Goal: Task Accomplishment & Management: Complete application form

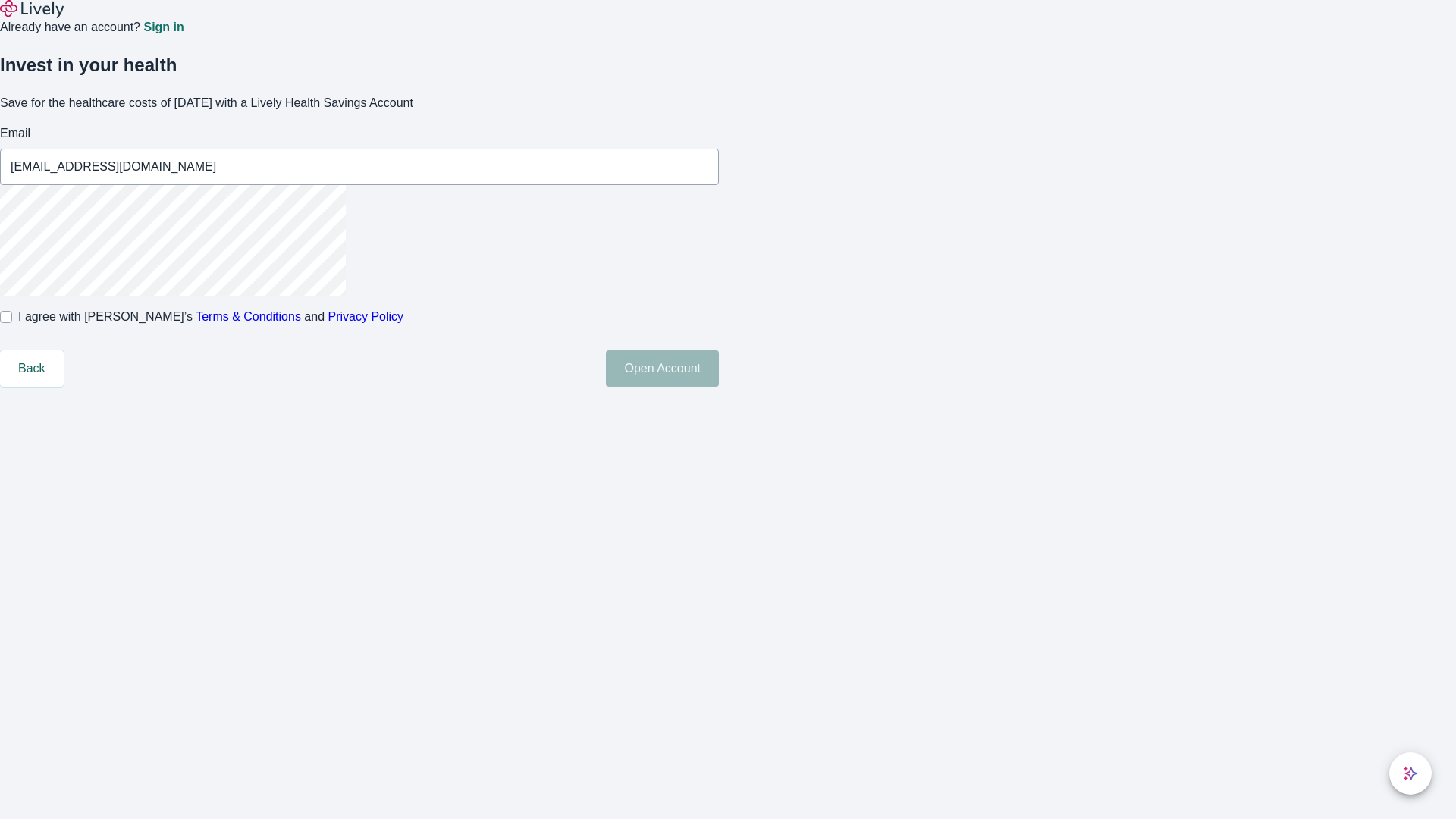
click at [12, 323] on input "I agree with Lively’s Terms & Conditions and Privacy Policy" at bounding box center [5, 317] width 12 height 12
checkbox input "true"
click at [719, 387] on button "Open Account" at bounding box center [662, 368] width 113 height 36
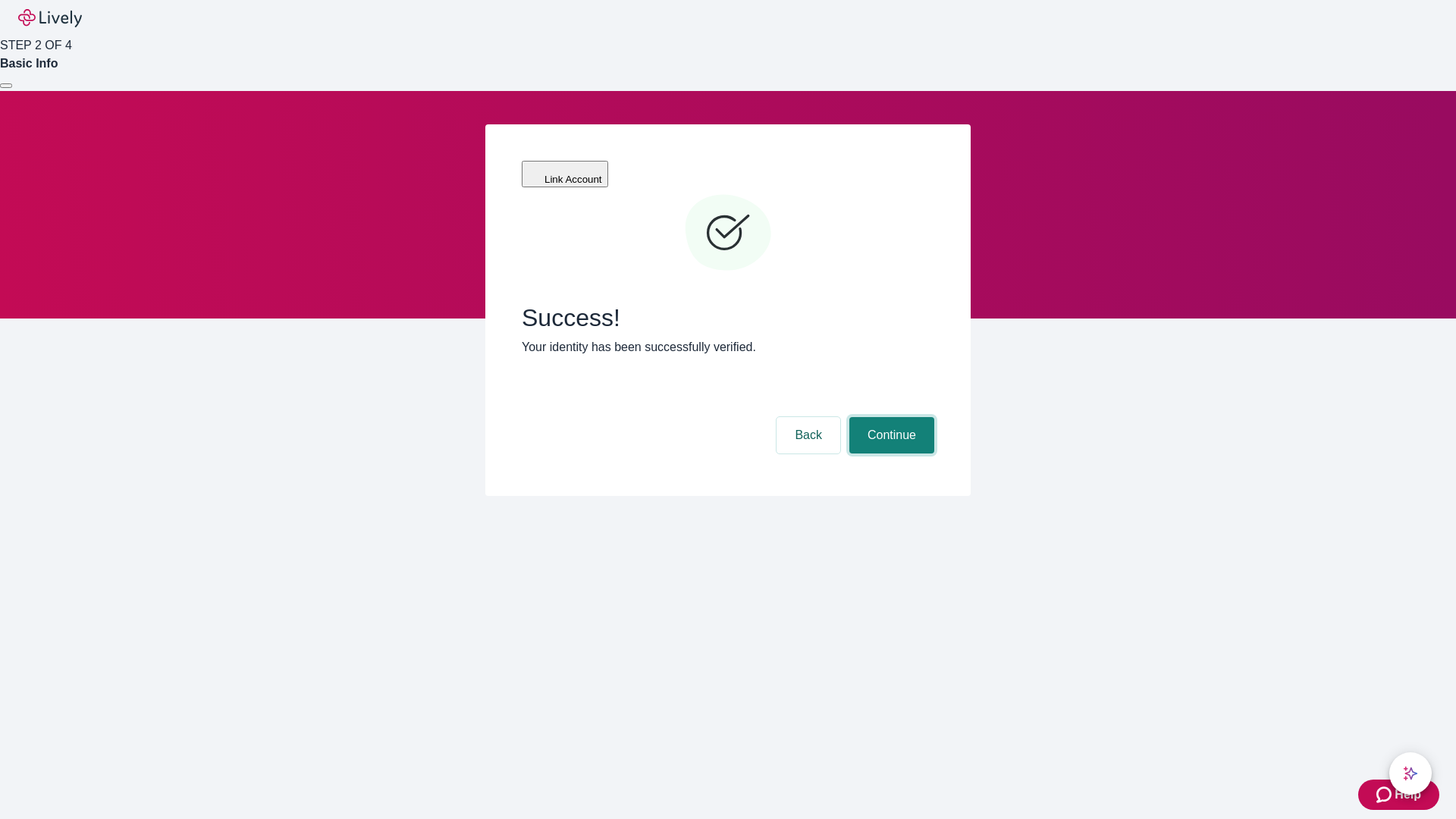
click at [889, 417] on button "Continue" at bounding box center [892, 435] width 85 height 36
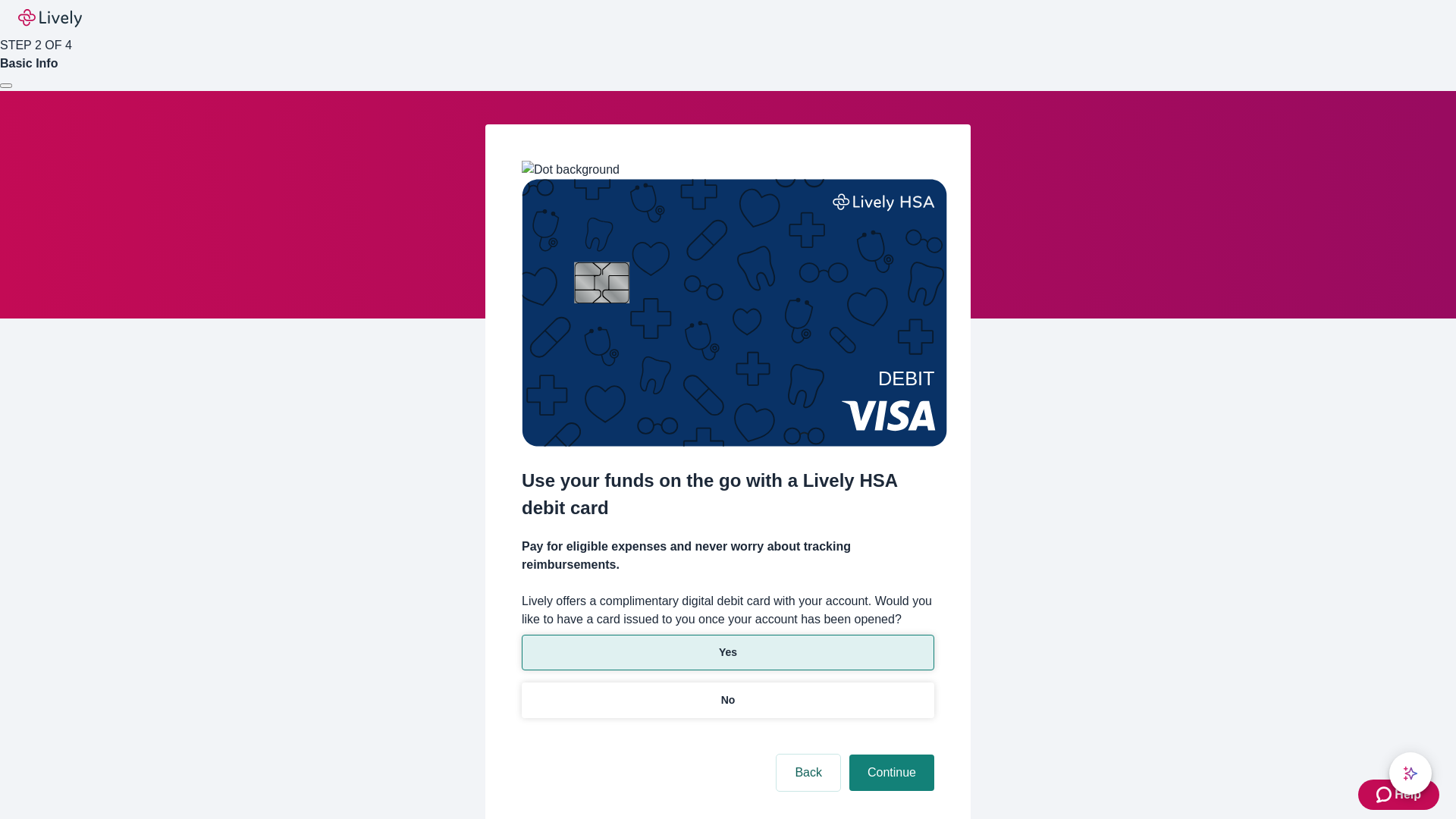
click at [727, 645] on p "Yes" at bounding box center [727, 653] width 18 height 16
click at [889, 755] on button "Continue" at bounding box center [892, 773] width 85 height 36
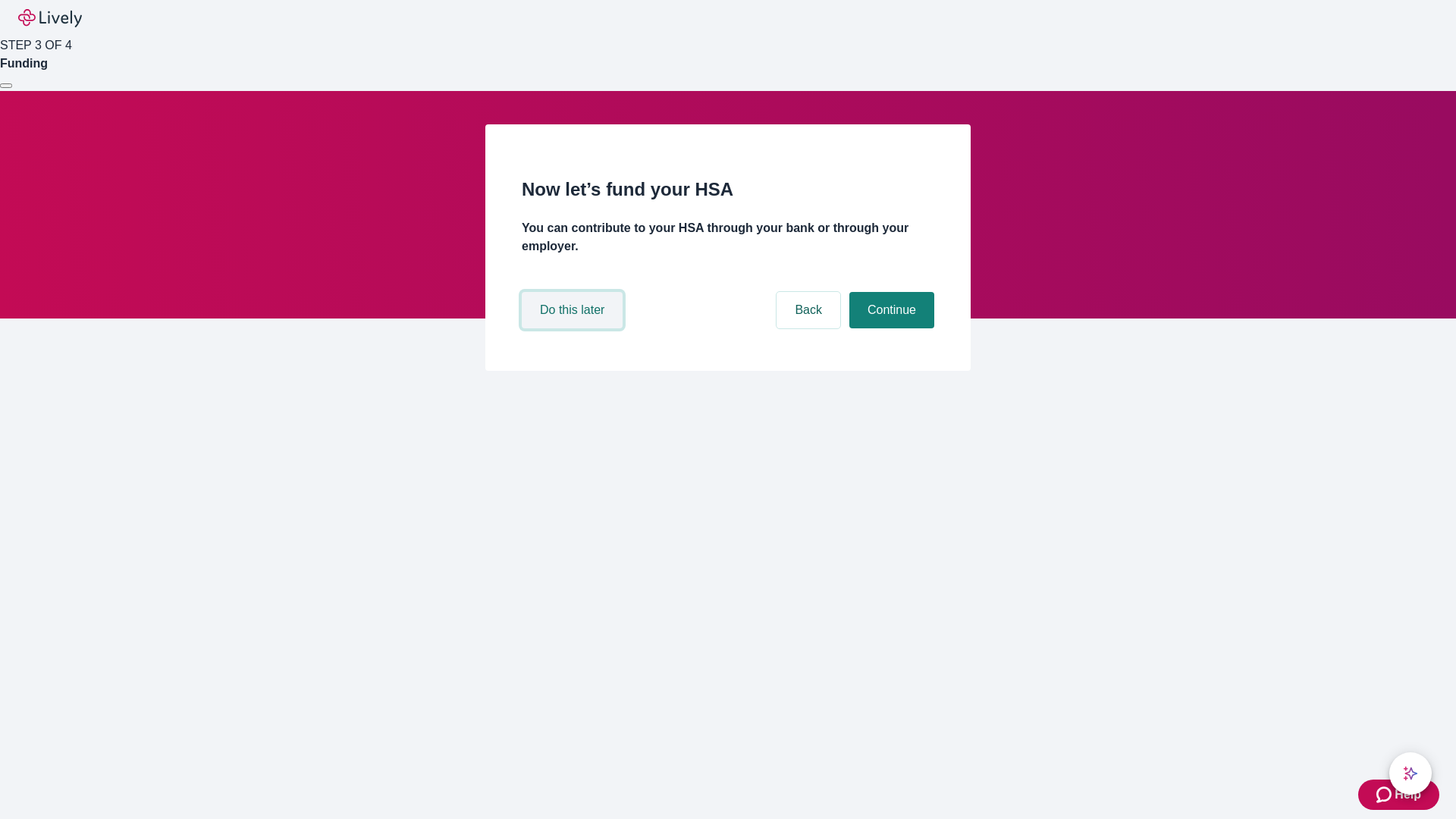
click at [574, 328] on button "Do this later" at bounding box center [572, 310] width 101 height 36
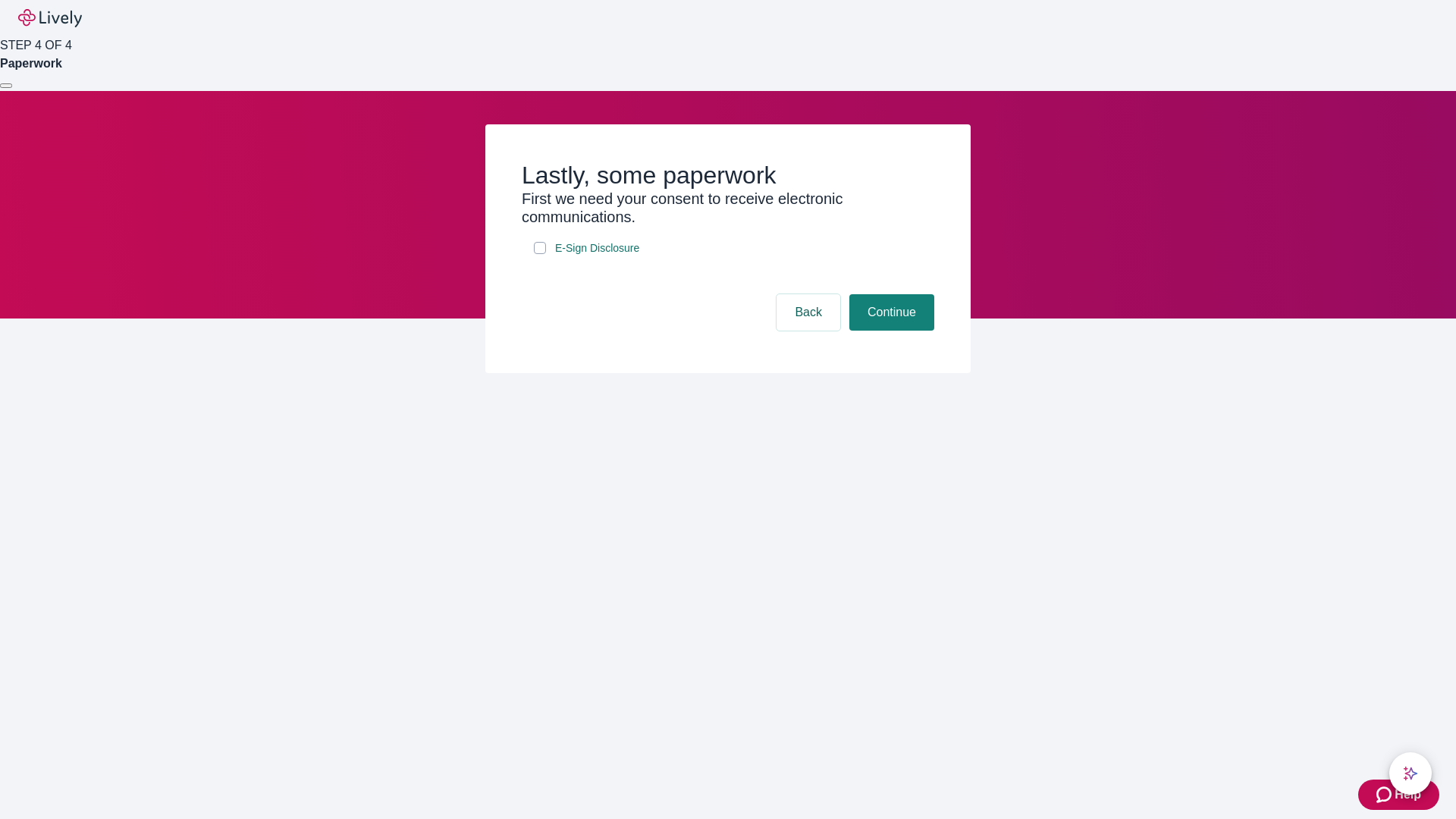
click at [540, 254] on input "E-Sign Disclosure" at bounding box center [539, 248] width 12 height 12
checkbox input "true"
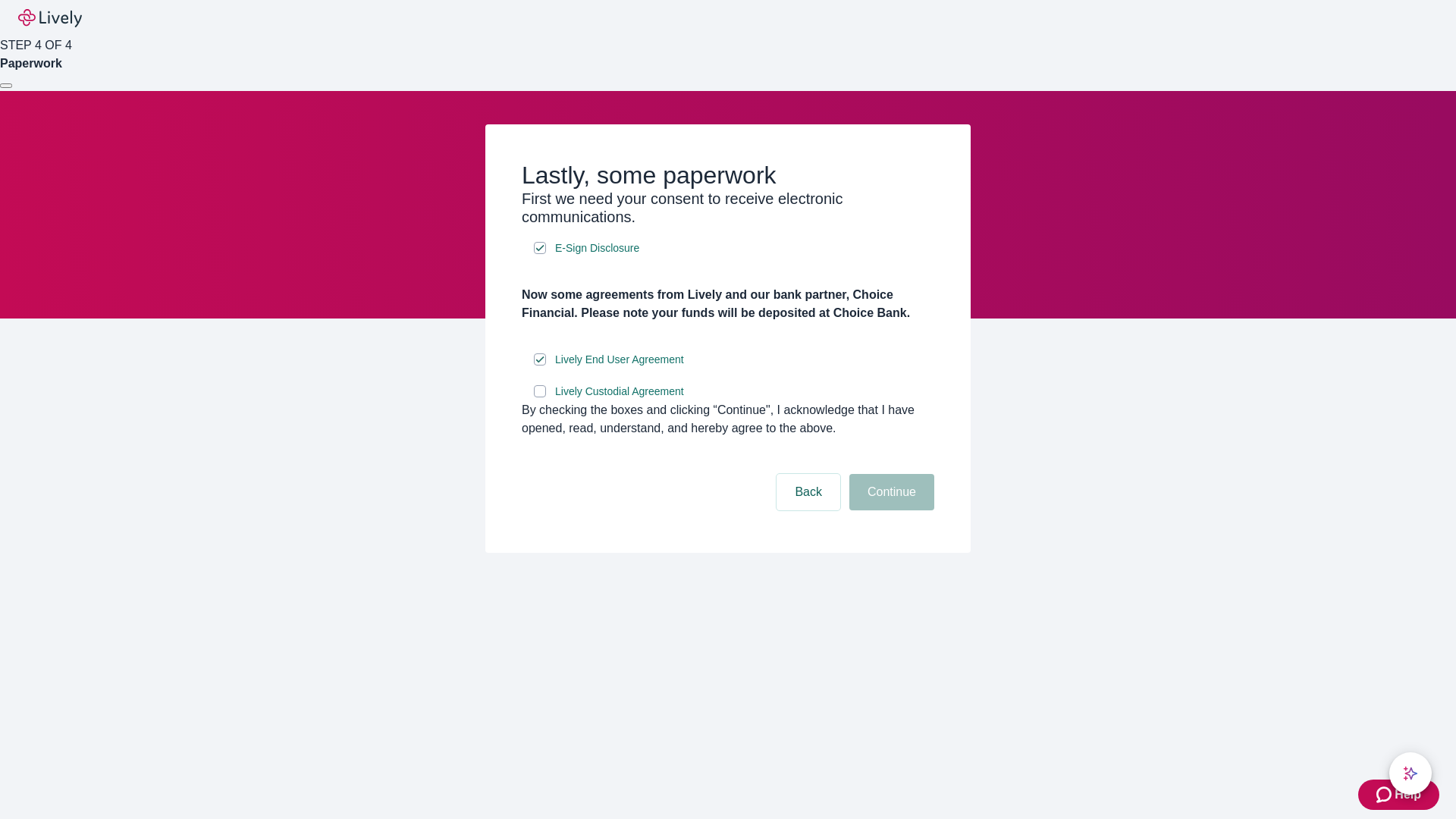
click at [540, 397] on input "Lively Custodial Agreement" at bounding box center [539, 391] width 12 height 12
checkbox input "true"
click at [889, 510] on button "Continue" at bounding box center [892, 492] width 85 height 36
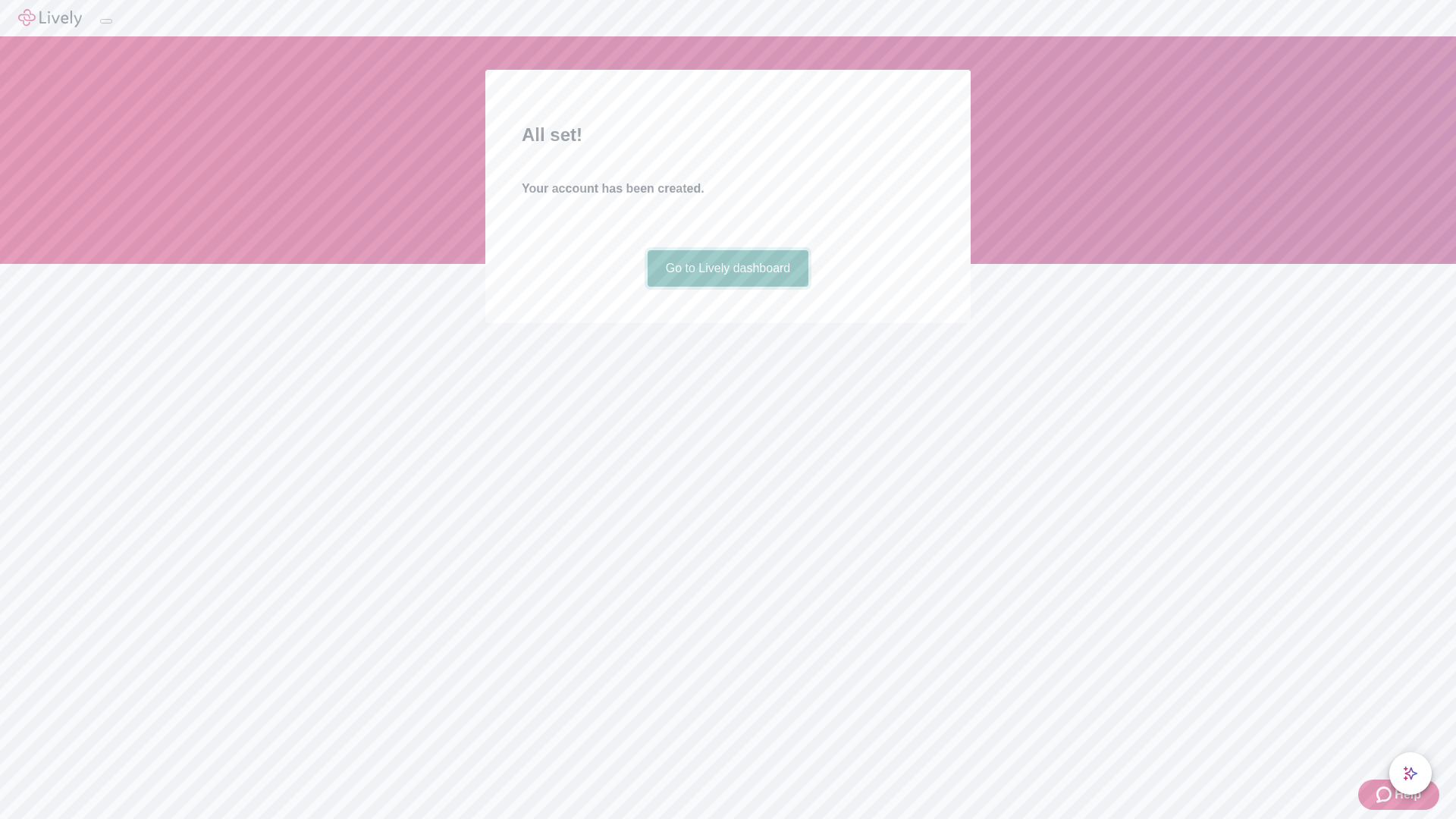
click at [727, 287] on link "Go to Lively dashboard" at bounding box center [728, 268] width 161 height 36
